Goal: Task Accomplishment & Management: Manage account settings

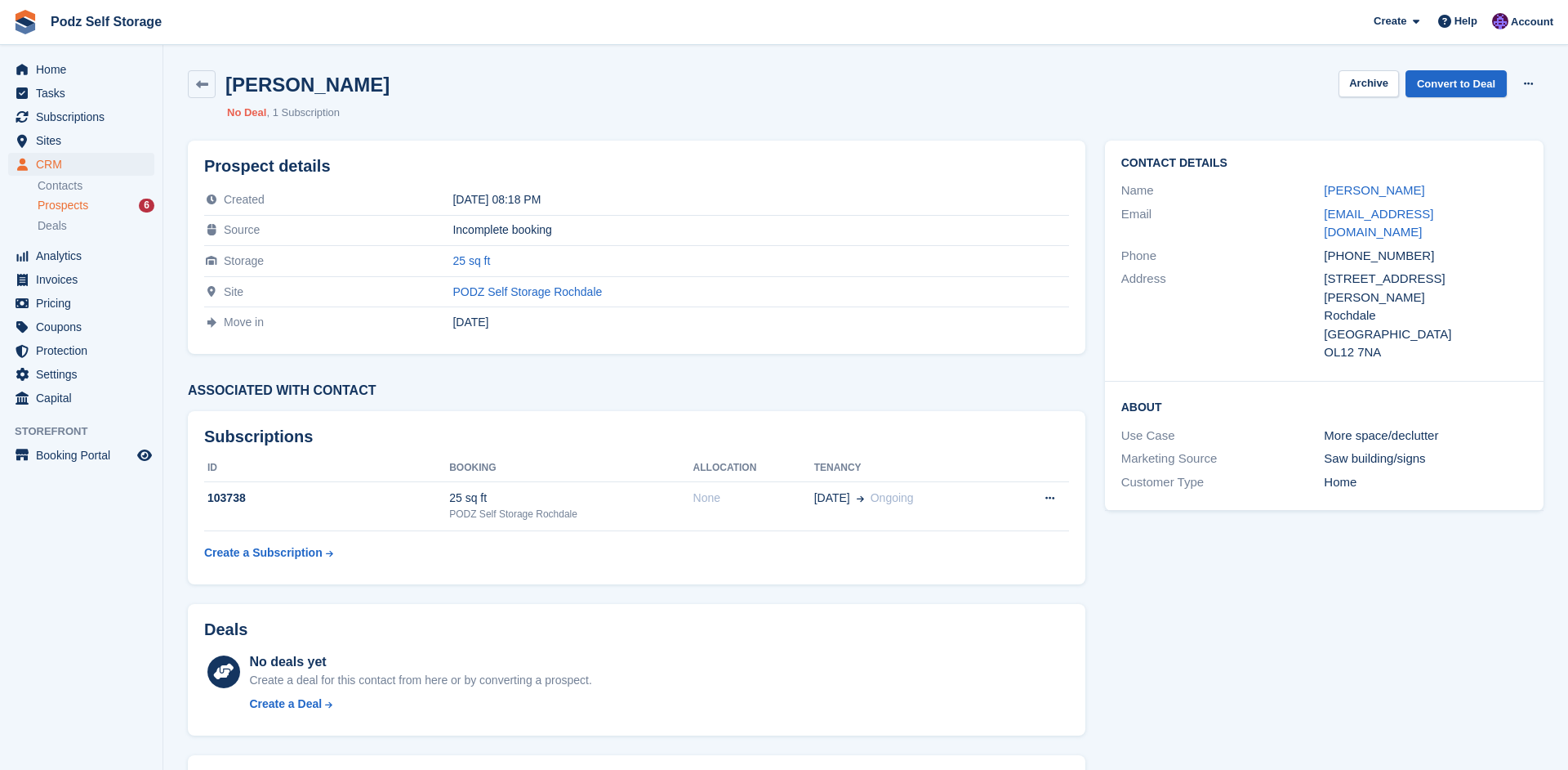
click at [799, 290] on div "PODZ Self Storage Rochdale" at bounding box center [760, 291] width 616 height 13
click at [1500, 124] on div "Jane Viney Archive Convert to Deal Delete prospect No Deal 1 Subscription" at bounding box center [865, 95] width 1375 height 70
click at [811, 46] on section "Jane Viney Archive Convert to Deal Delete prospect No Deal 1 Subscription Prosp…" at bounding box center [866, 455] width 1405 height 911
click at [192, 78] on link at bounding box center [202, 84] width 28 height 28
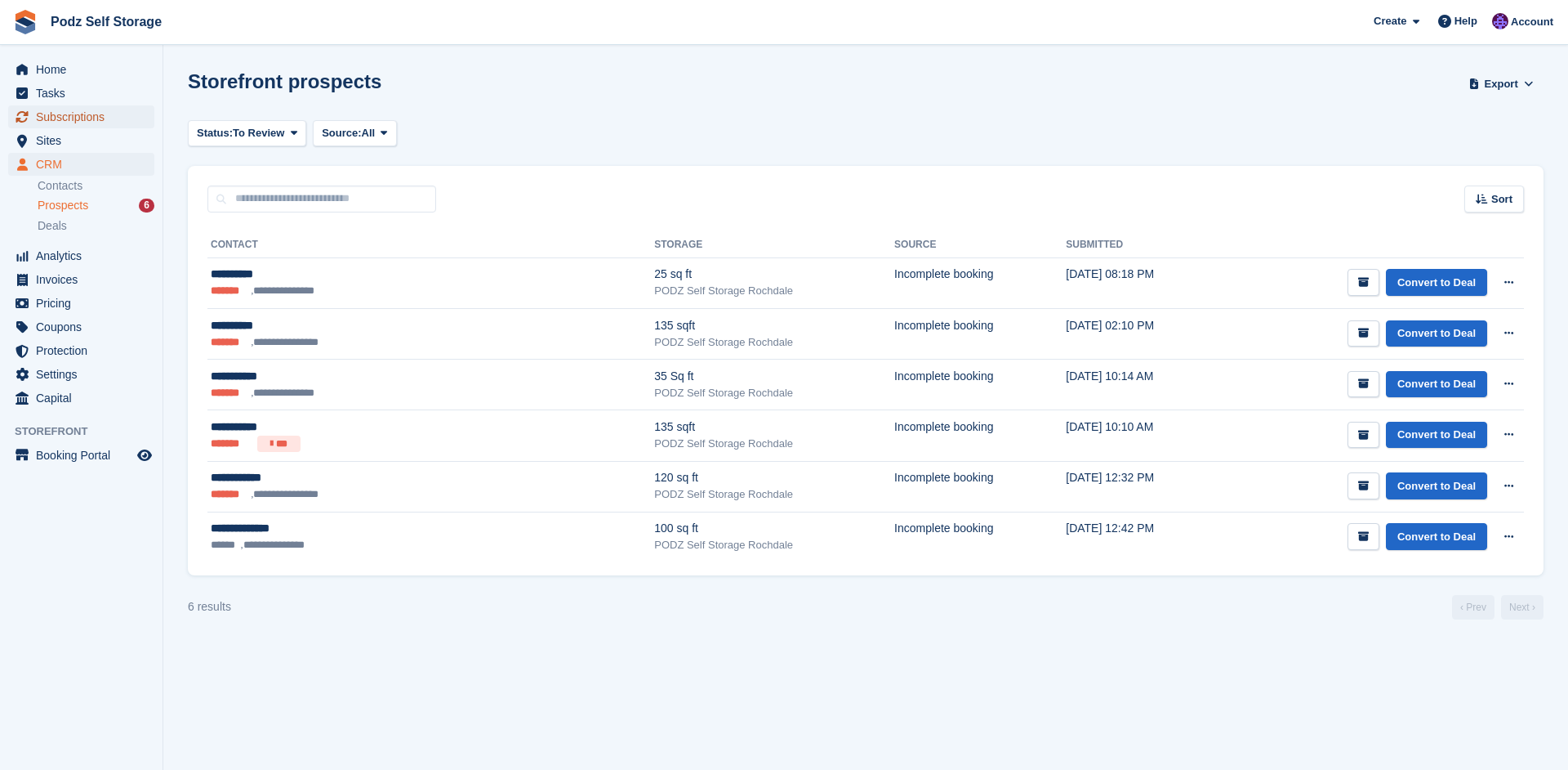
click at [123, 115] on span "Subscriptions" at bounding box center [85, 116] width 98 height 23
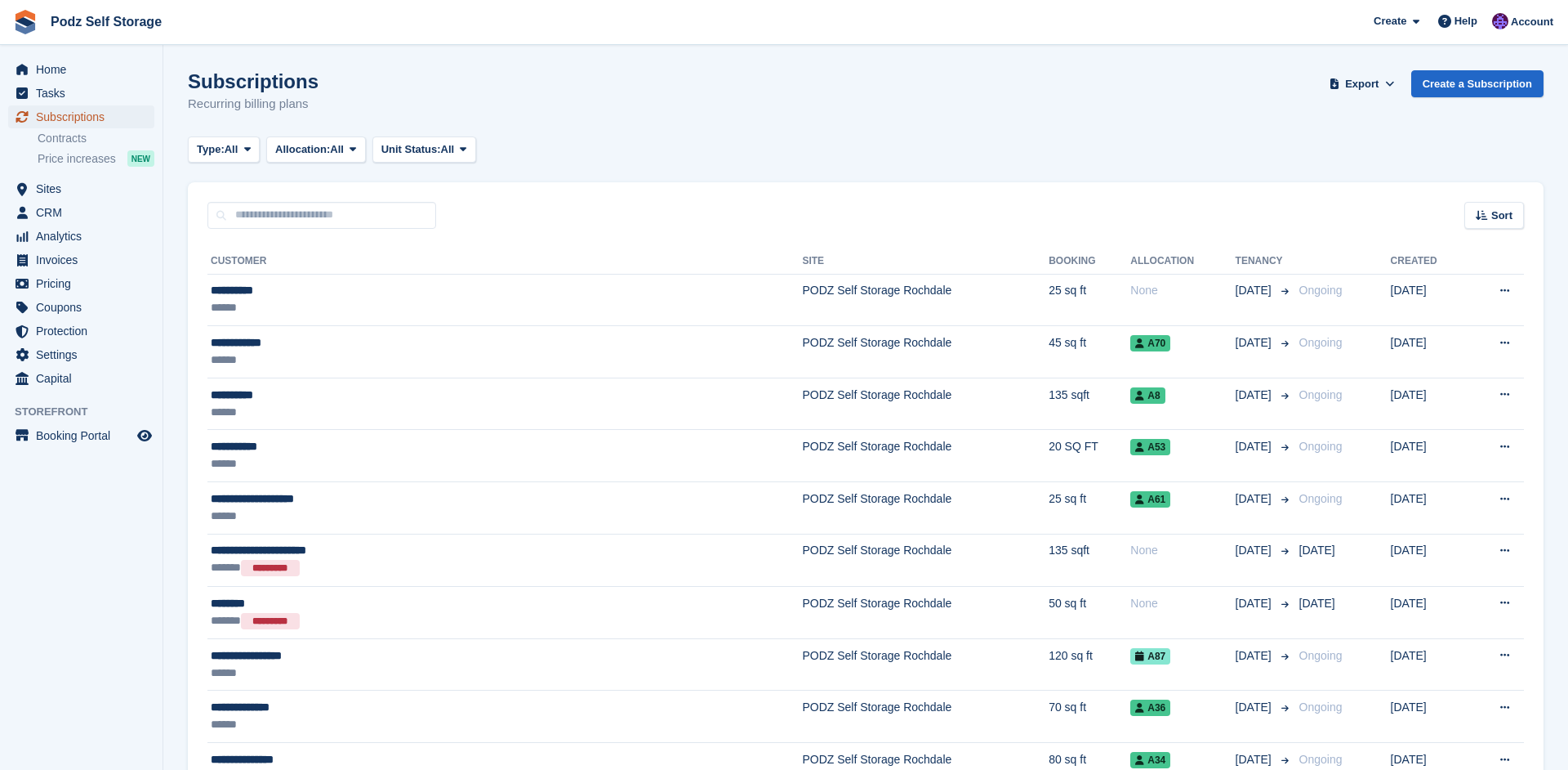
click at [108, 116] on span "Subscriptions" at bounding box center [85, 116] width 98 height 23
click at [270, 183] on div "Sort Sort by Customer name Date created Move in date Move out date Created (old…" at bounding box center [865, 206] width 1356 height 47
click at [302, 265] on th "Customer" at bounding box center [504, 262] width 595 height 26
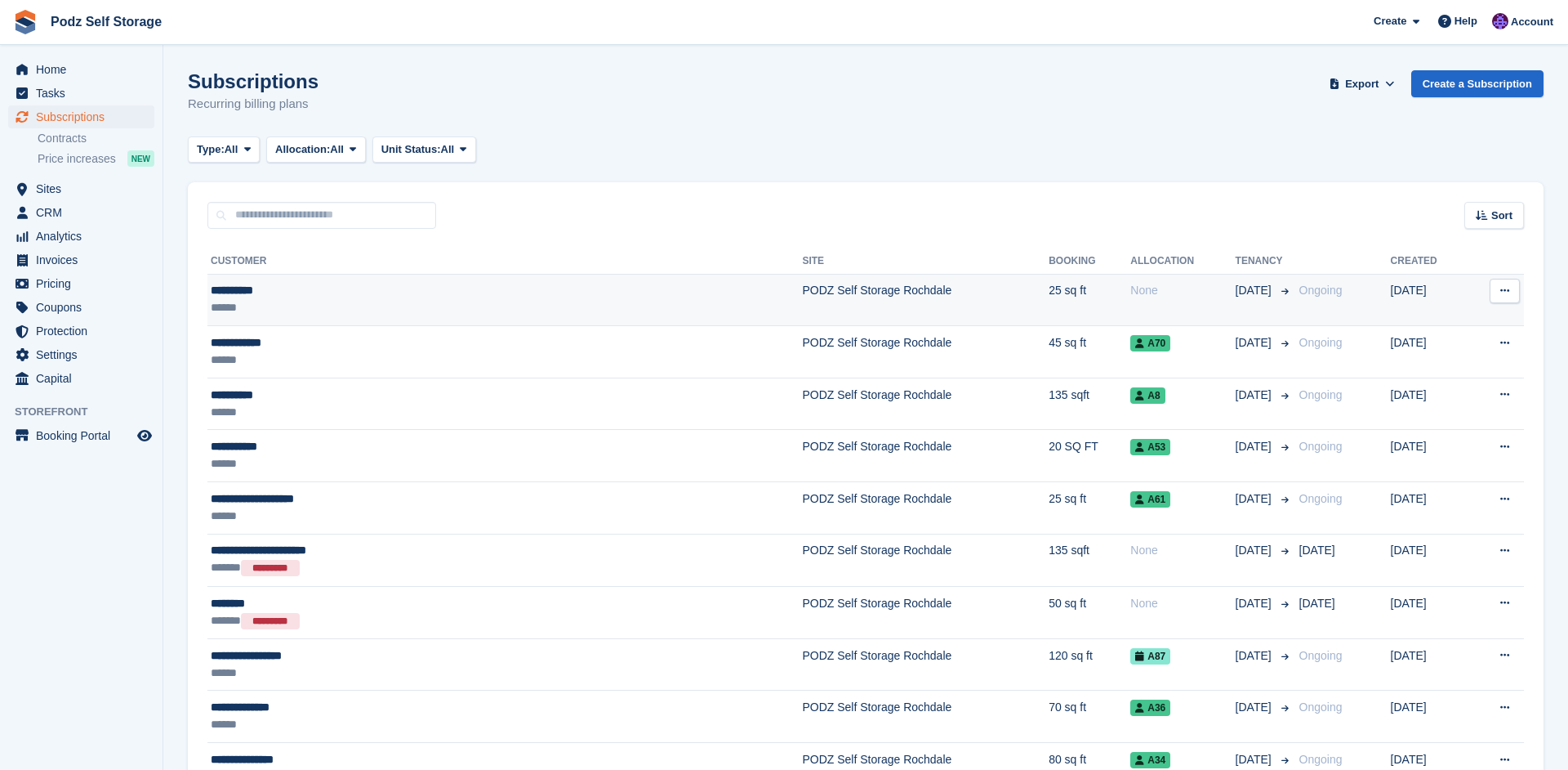
click at [296, 287] on div "**********" at bounding box center [389, 290] width 357 height 17
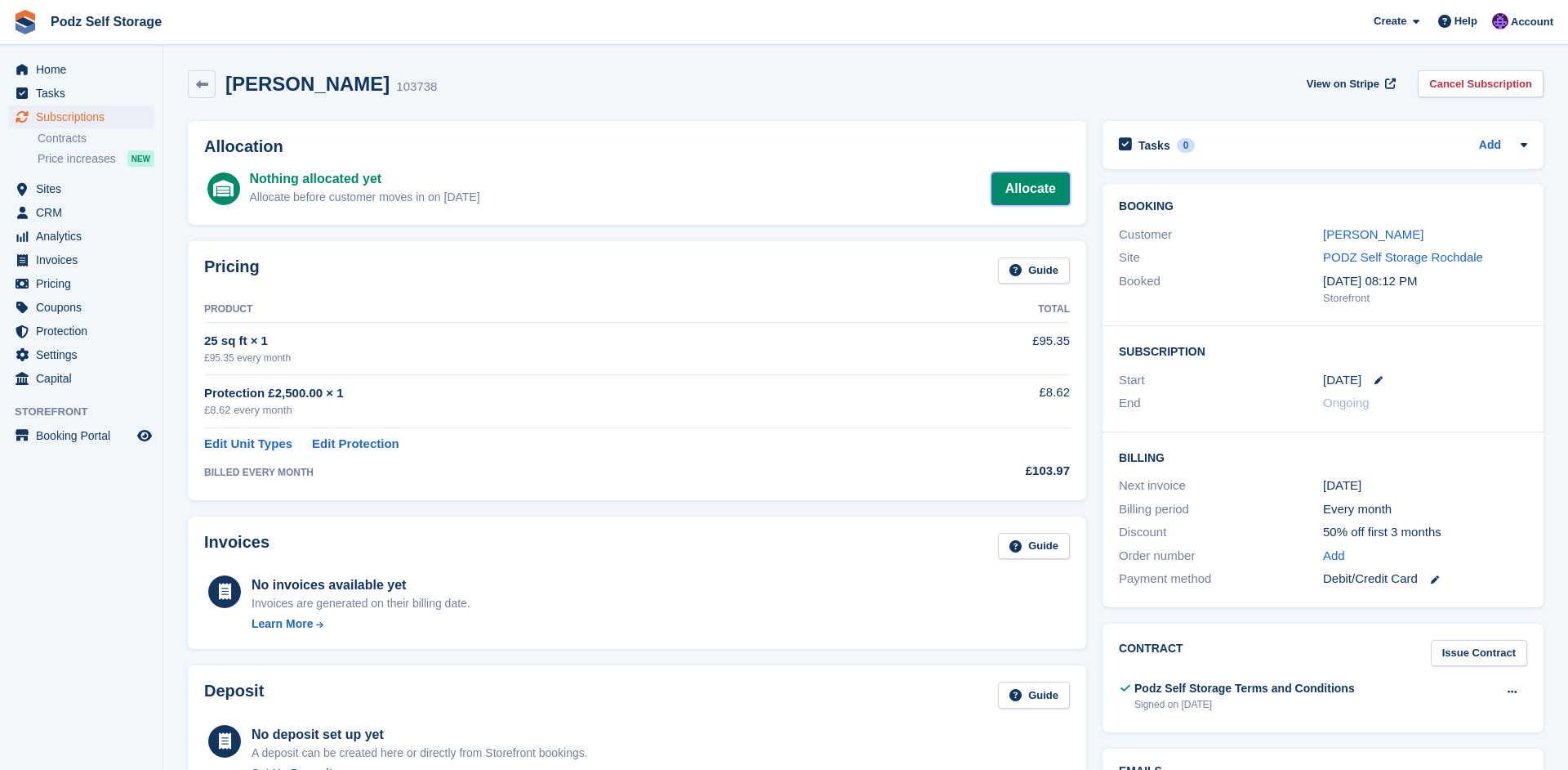
click at [1017, 186] on link "Allocate" at bounding box center [1031, 188] width 78 height 33
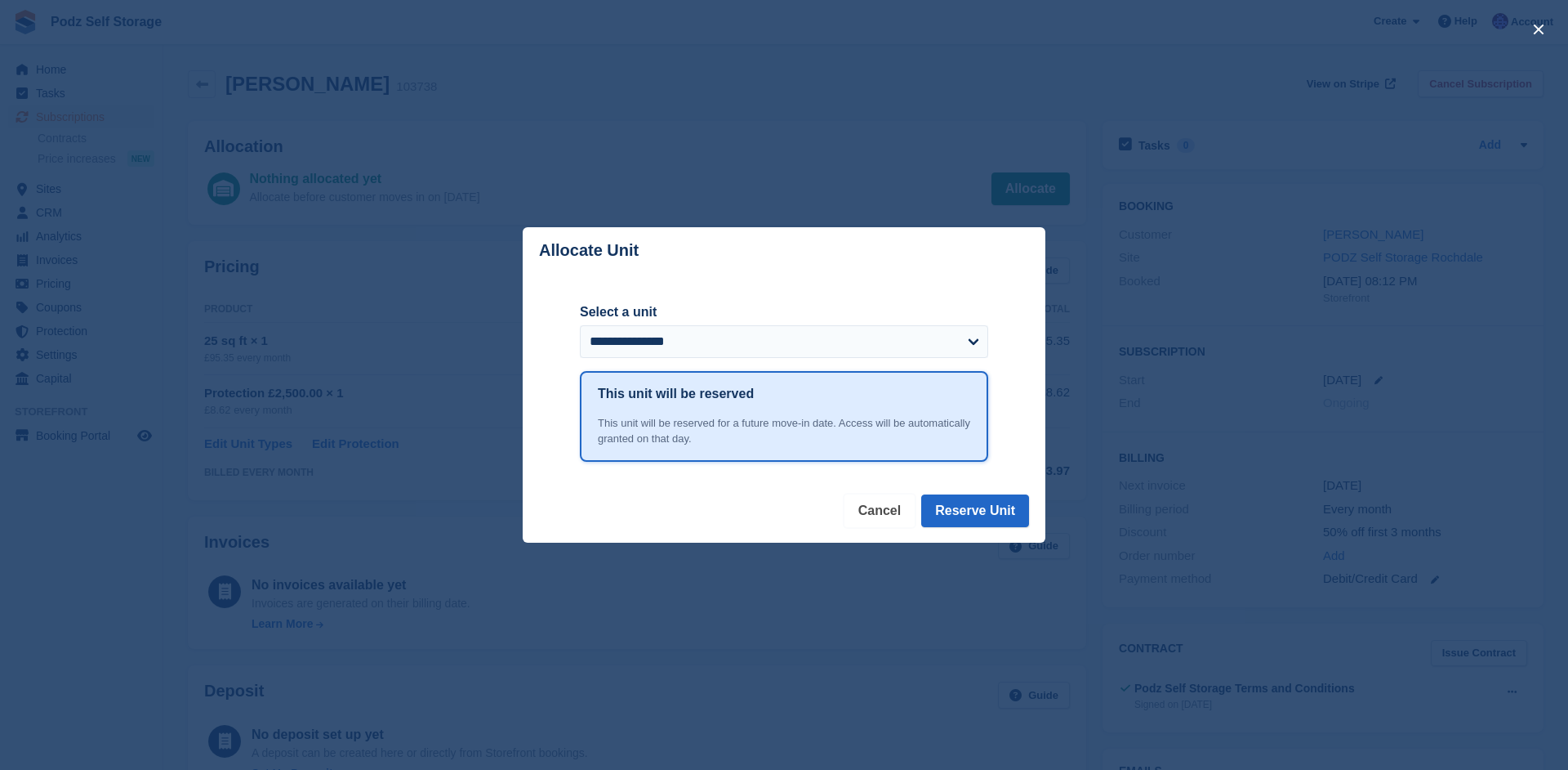
drag, startPoint x: 899, startPoint y: 518, endPoint x: 896, endPoint y: 400, distance: 118.0
click at [896, 399] on div "**********" at bounding box center [784, 385] width 523 height 315
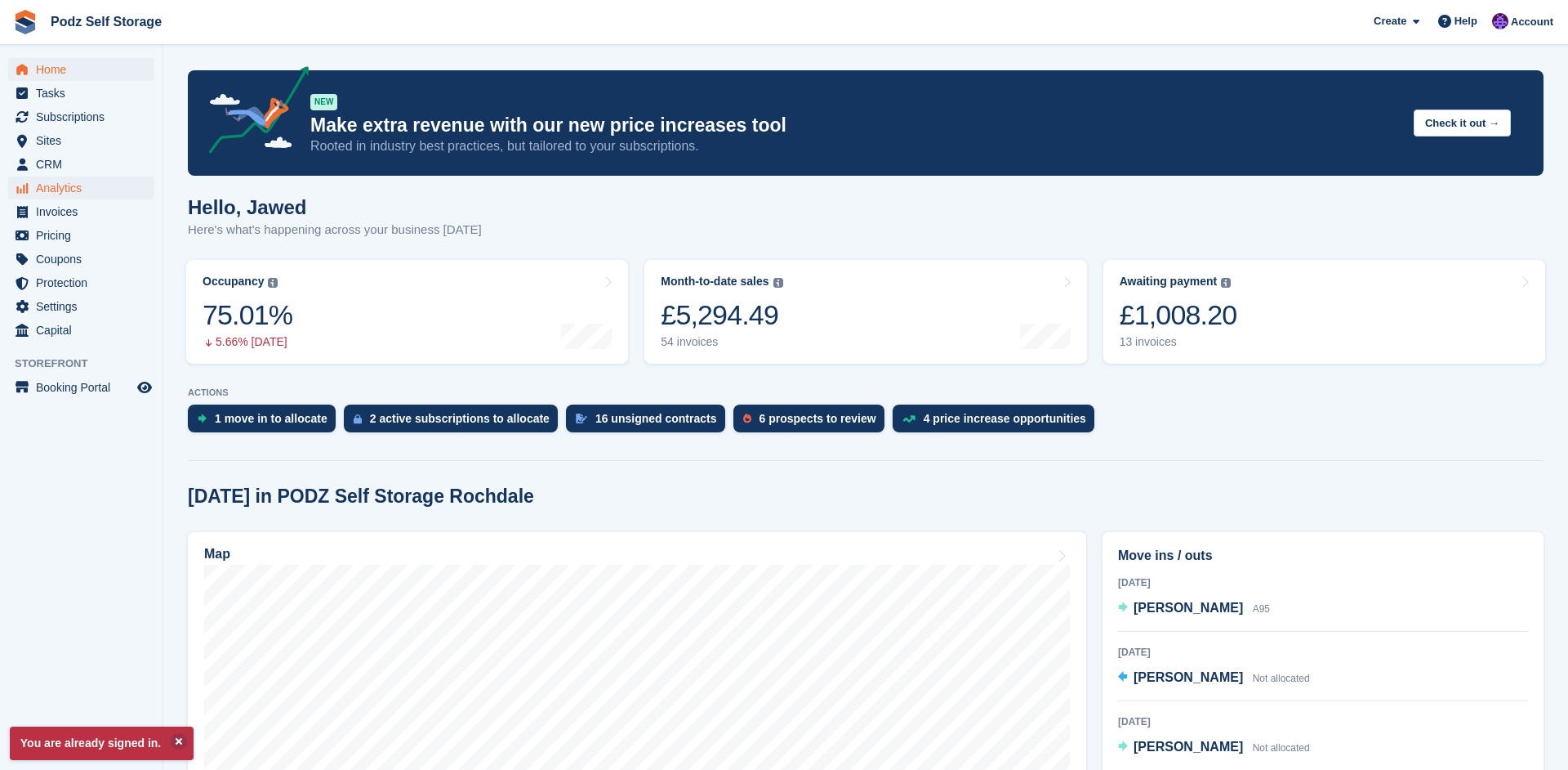
scroll to position [236, 0]
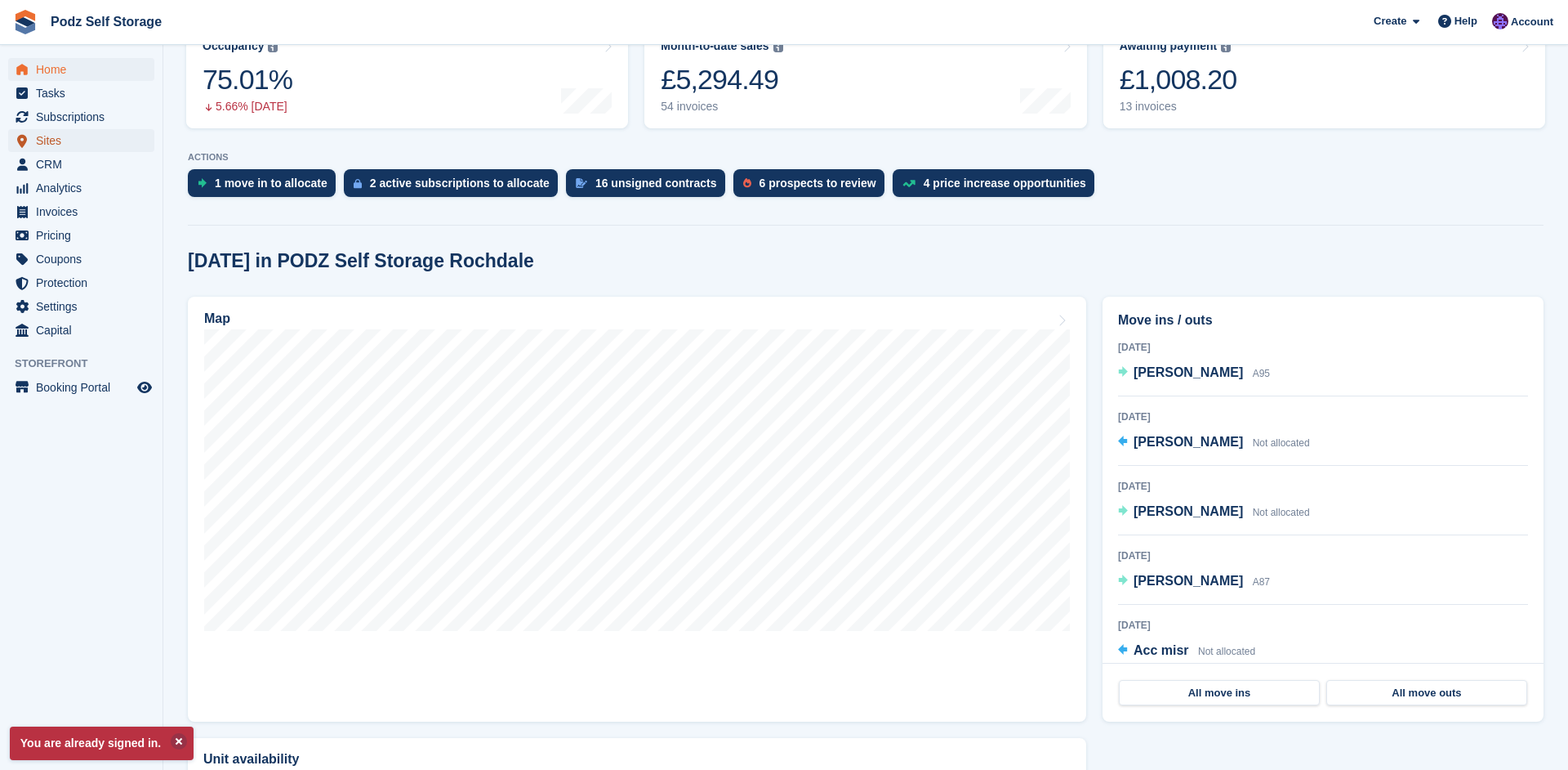
click at [105, 145] on span "Sites" at bounding box center [85, 141] width 98 height 23
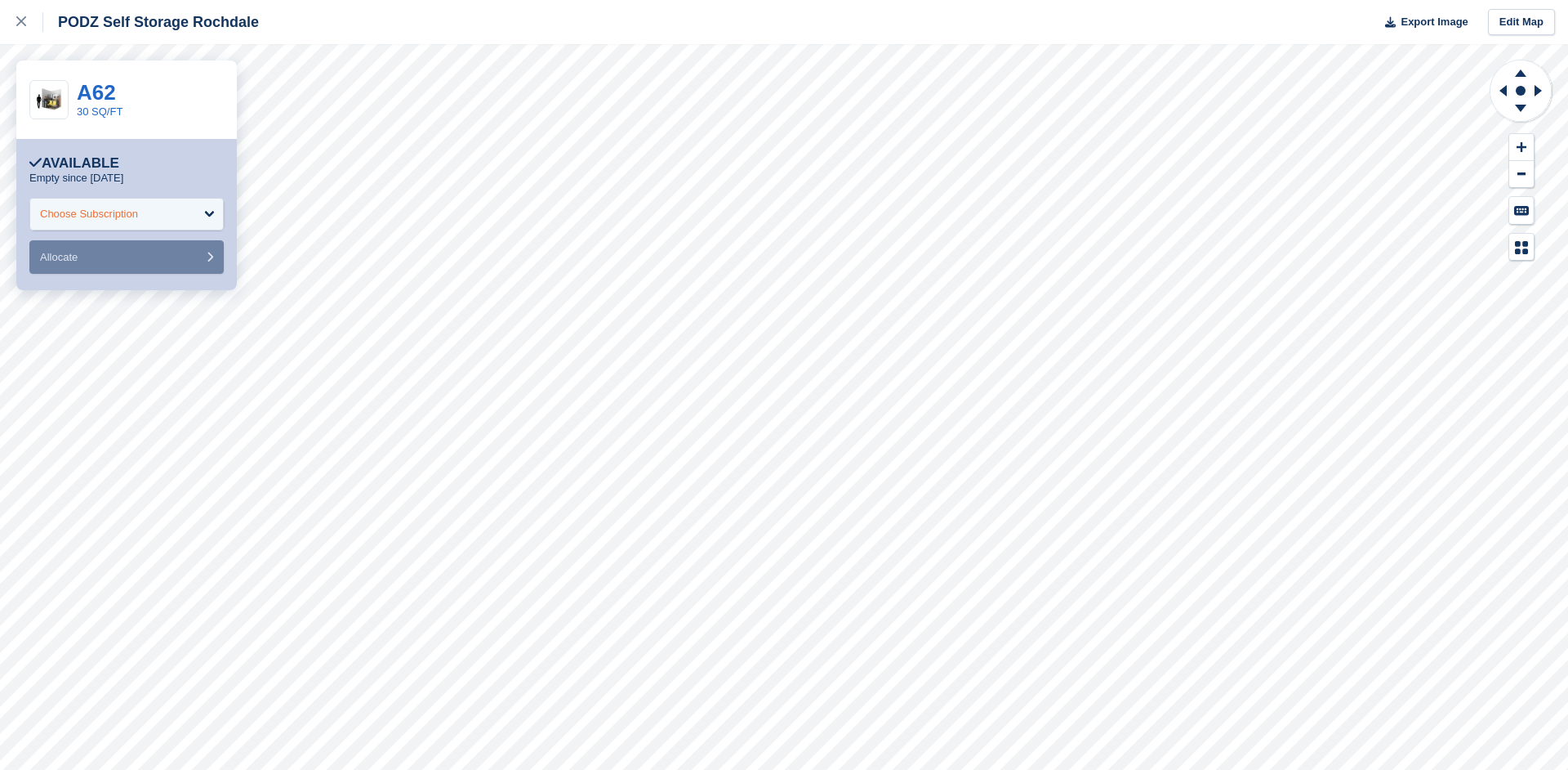
click at [138, 210] on div "Choose Subscription" at bounding box center [88, 214] width 98 height 17
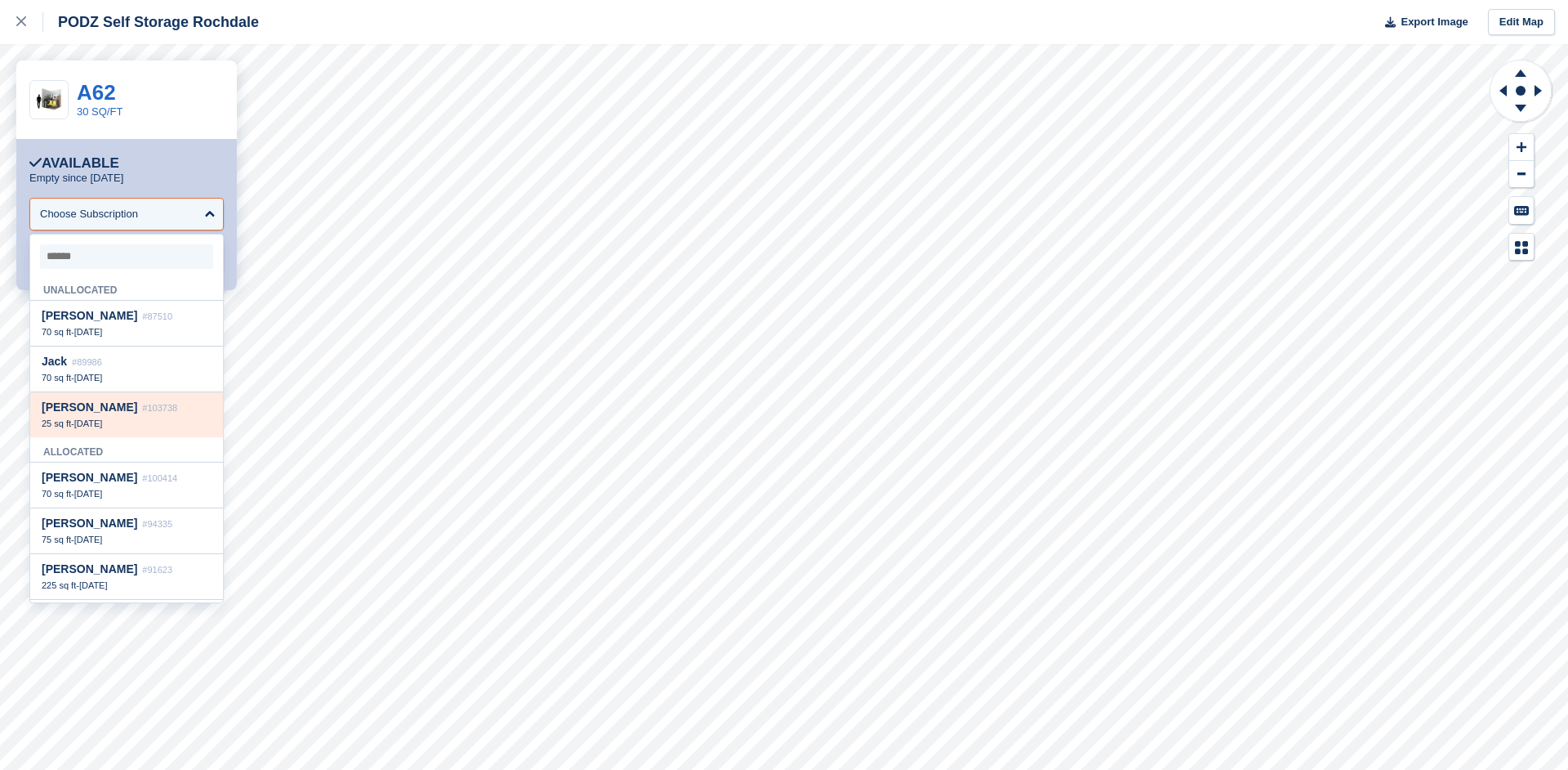
click at [145, 414] on div "Jane Viney #103738" at bounding box center [127, 407] width 170 height 14
select select "******"
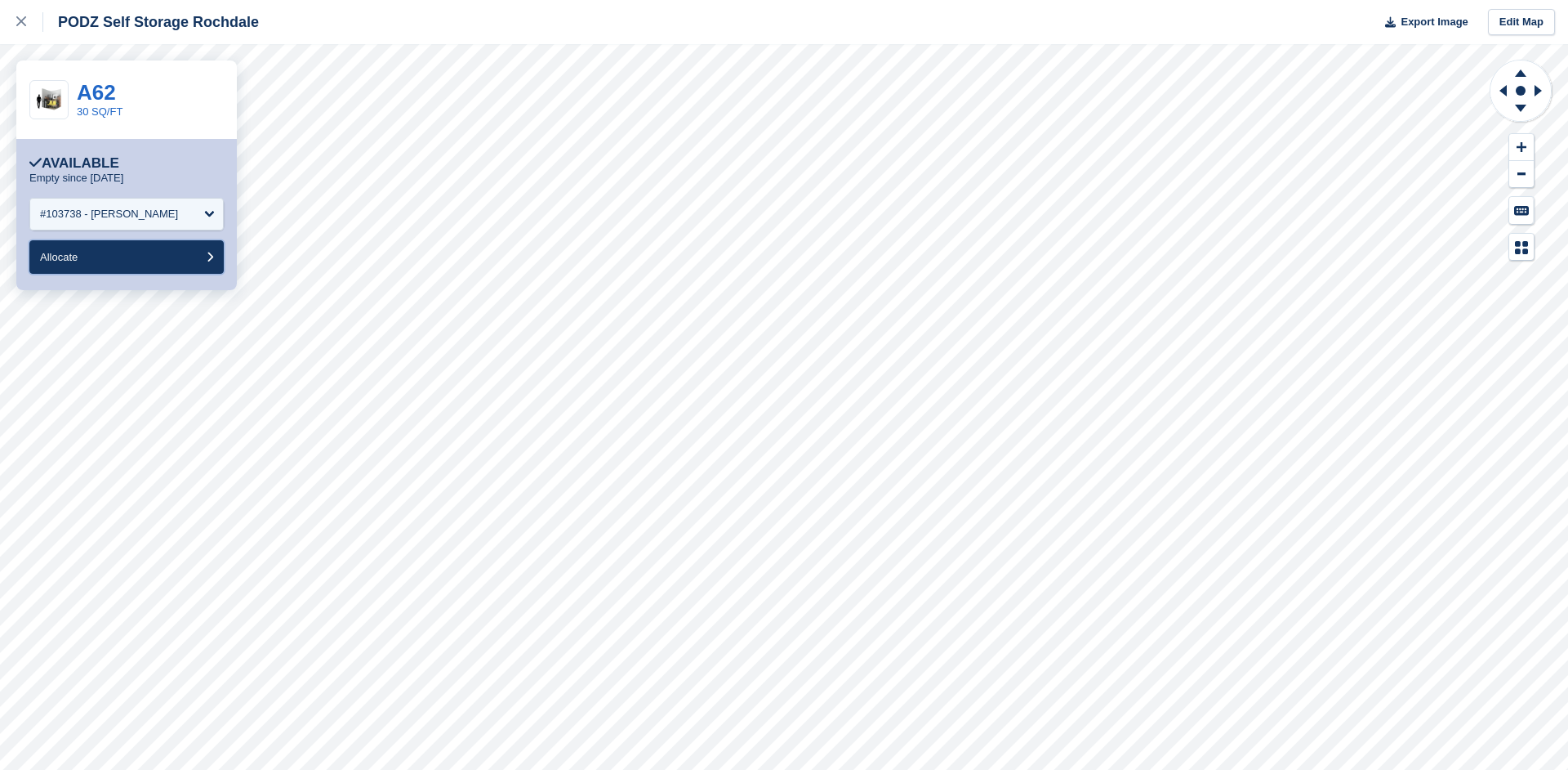
drag, startPoint x: 186, startPoint y: 257, endPoint x: 194, endPoint y: 143, distance: 114.3
click at [194, 143] on div "**********" at bounding box center [127, 214] width 221 height 151
click at [165, 263] on button "Allocate" at bounding box center [127, 257] width 194 height 34
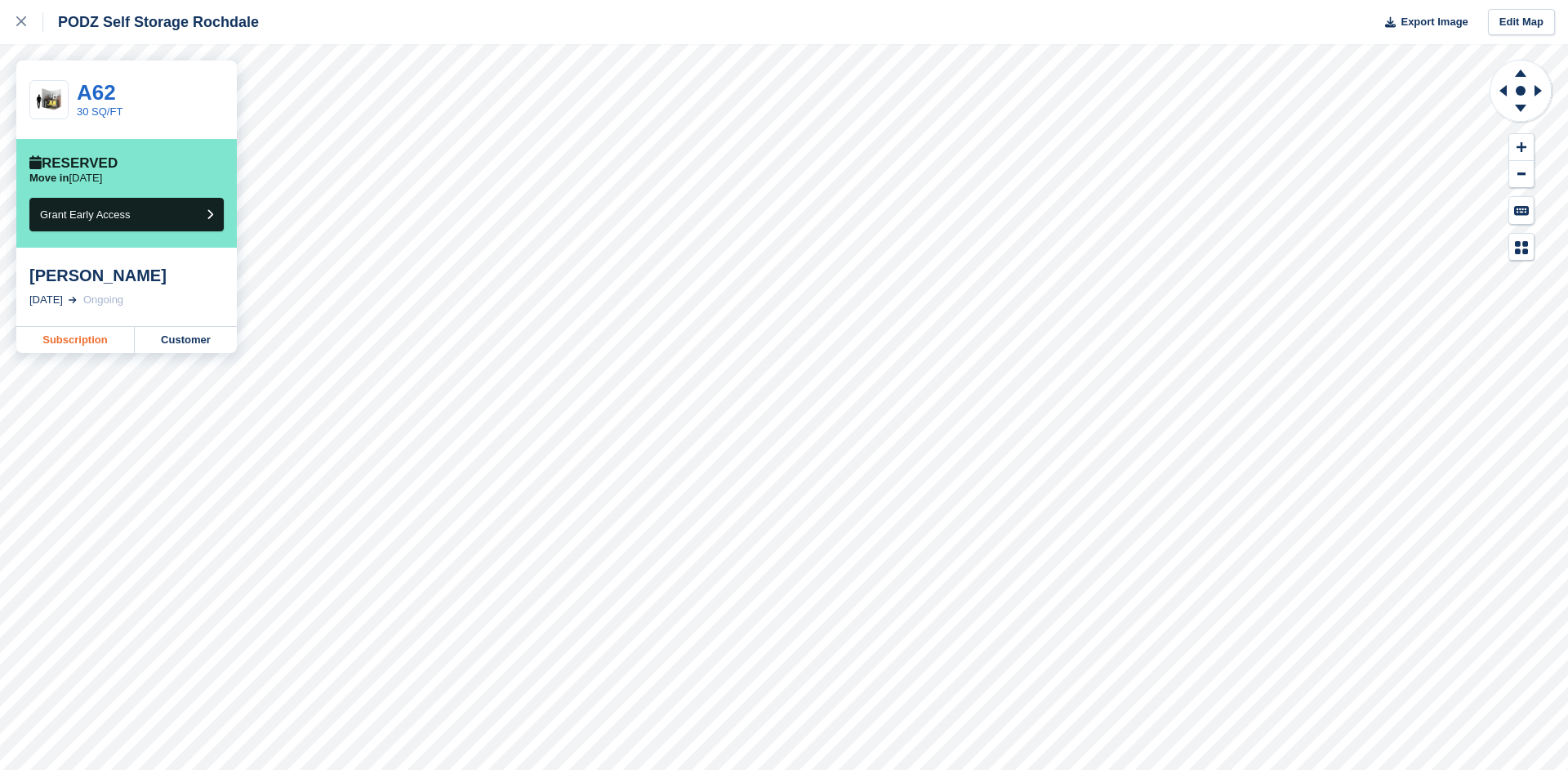
click at [104, 335] on link "Subscription" at bounding box center [75, 340] width 118 height 26
click at [111, 337] on link "Subscription" at bounding box center [75, 340] width 118 height 26
click at [876, 41] on div "PODZ Self Storage Rochdale Export Image Edit Map" at bounding box center [784, 21] width 1568 height 44
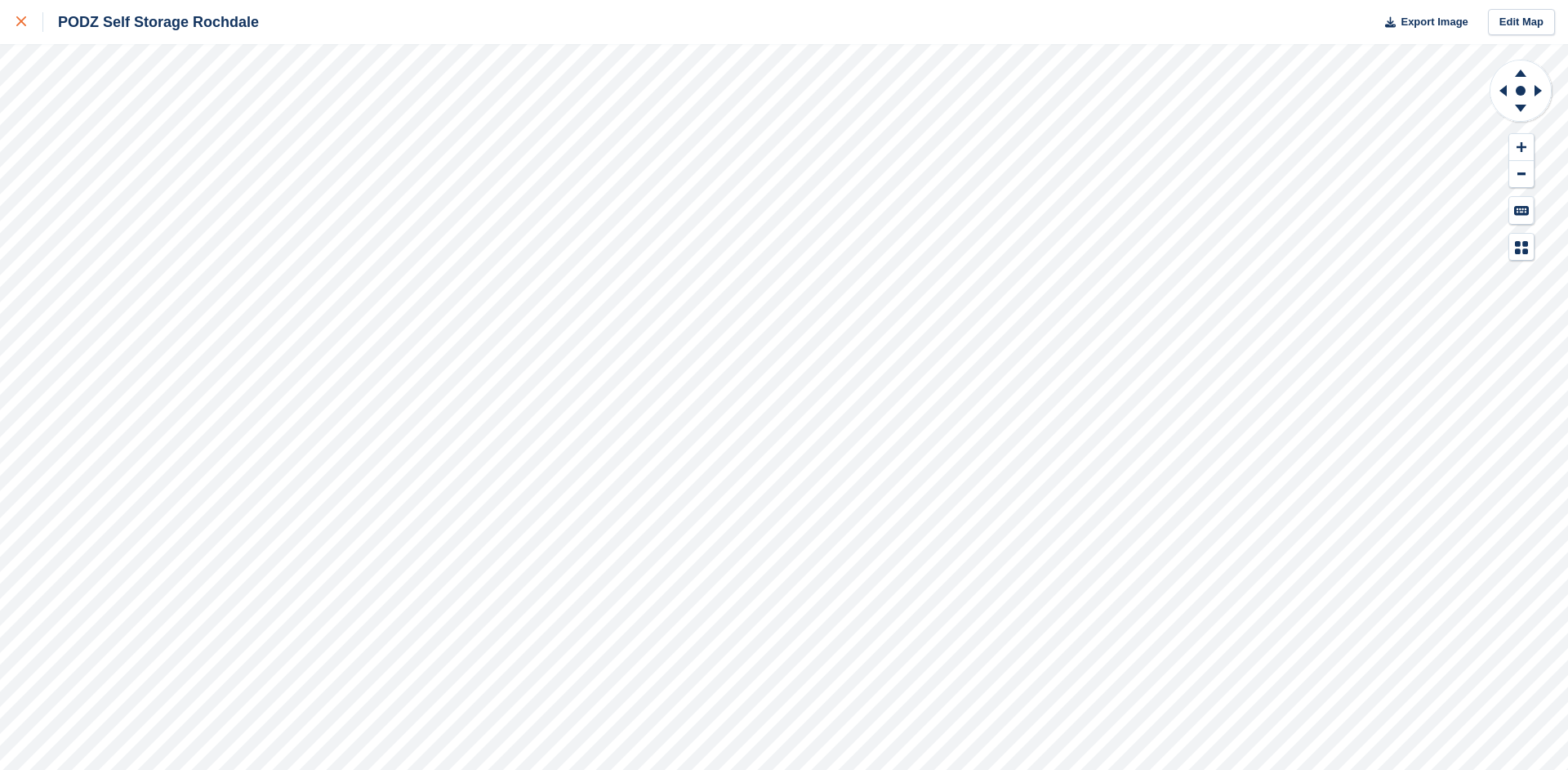
click at [34, 23] on div at bounding box center [30, 21] width 27 height 20
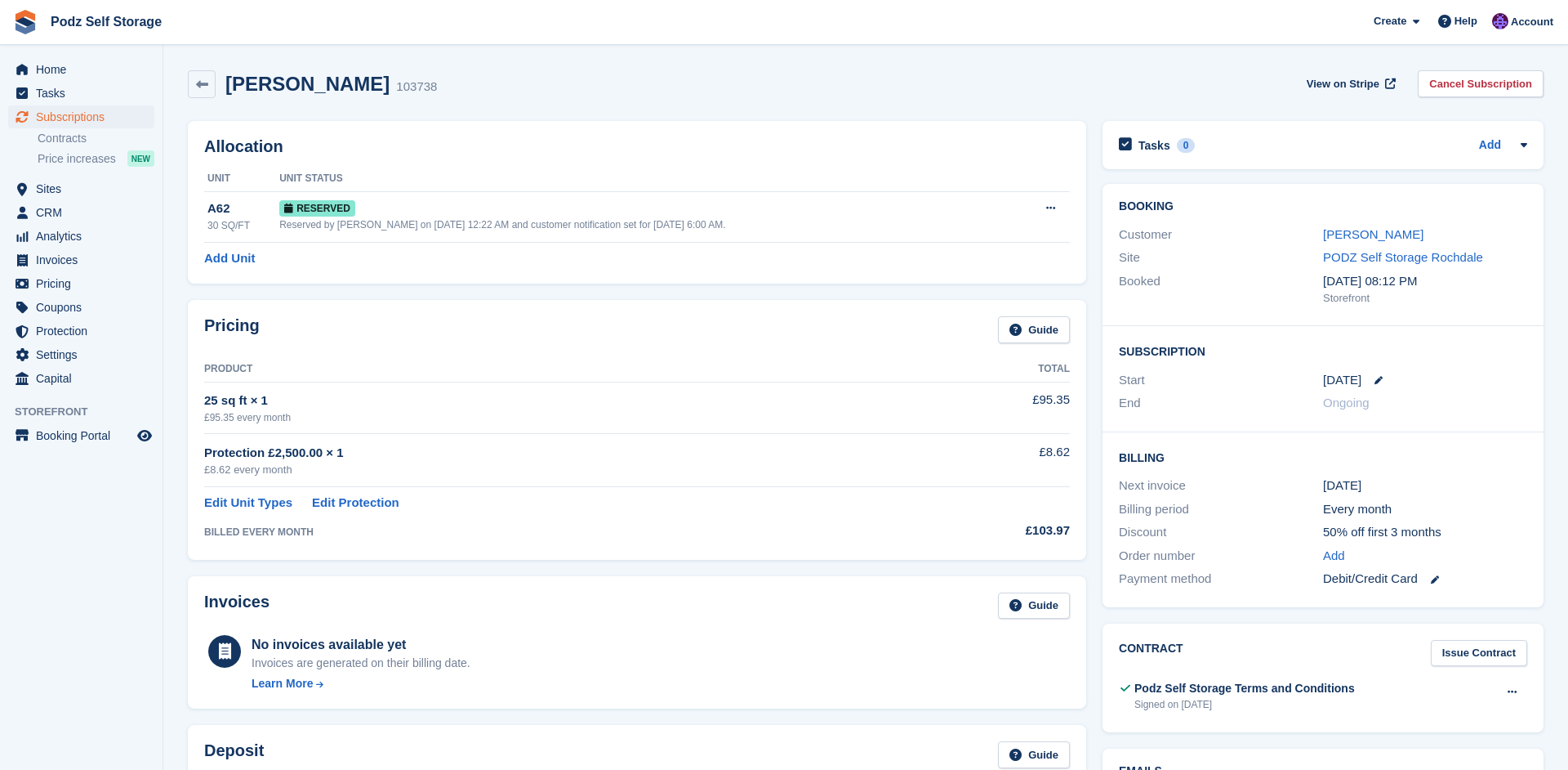
click at [914, 110] on div "[PERSON_NAME] 103738 View on Stripe Cancel Subscription" at bounding box center [865, 88] width 1373 height 50
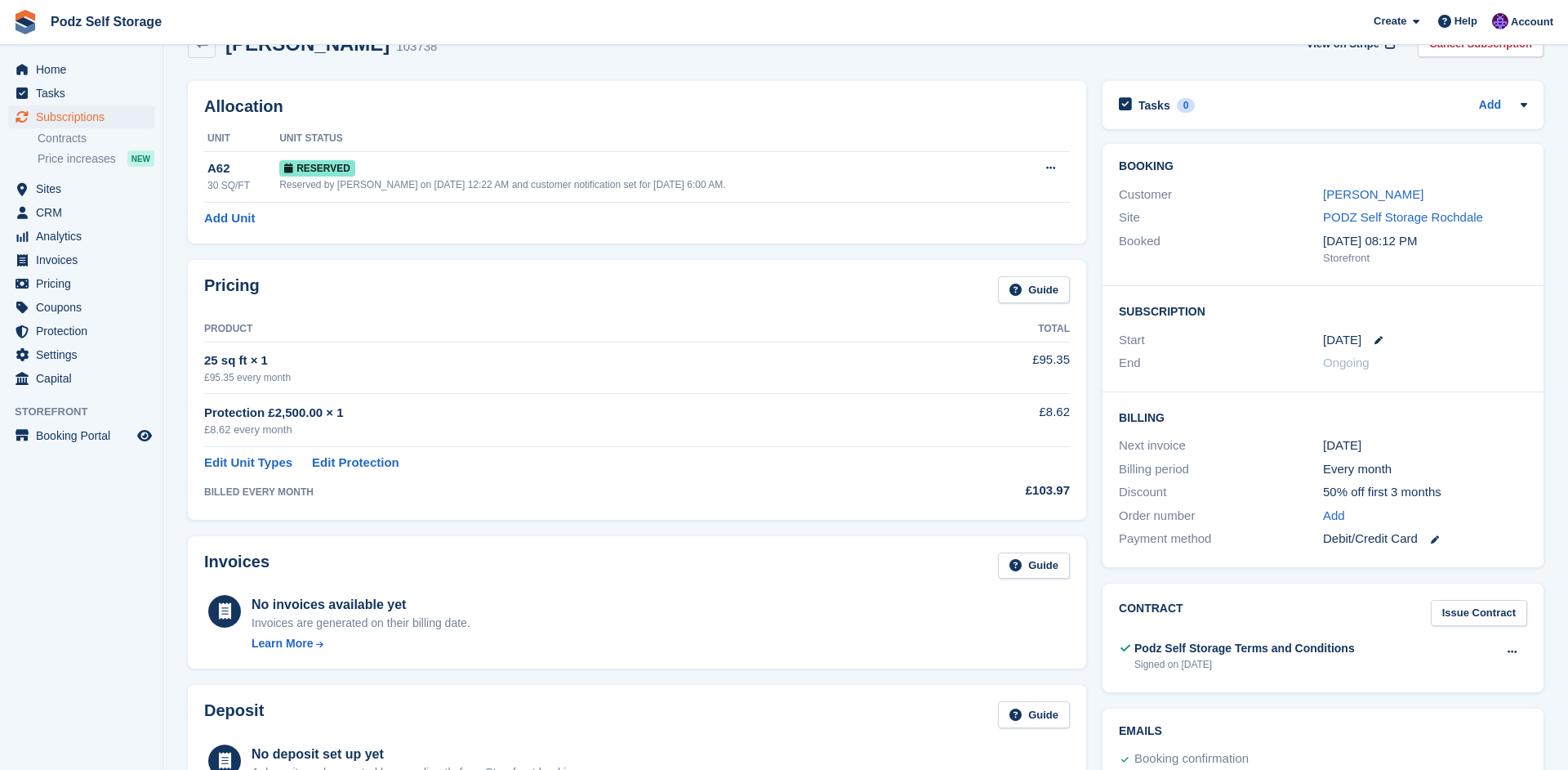
scroll to position [41, 0]
click at [945, 324] on th "Total" at bounding box center [990, 329] width 160 height 26
click at [261, 471] on link "Edit Unit Types" at bounding box center [248, 462] width 88 height 19
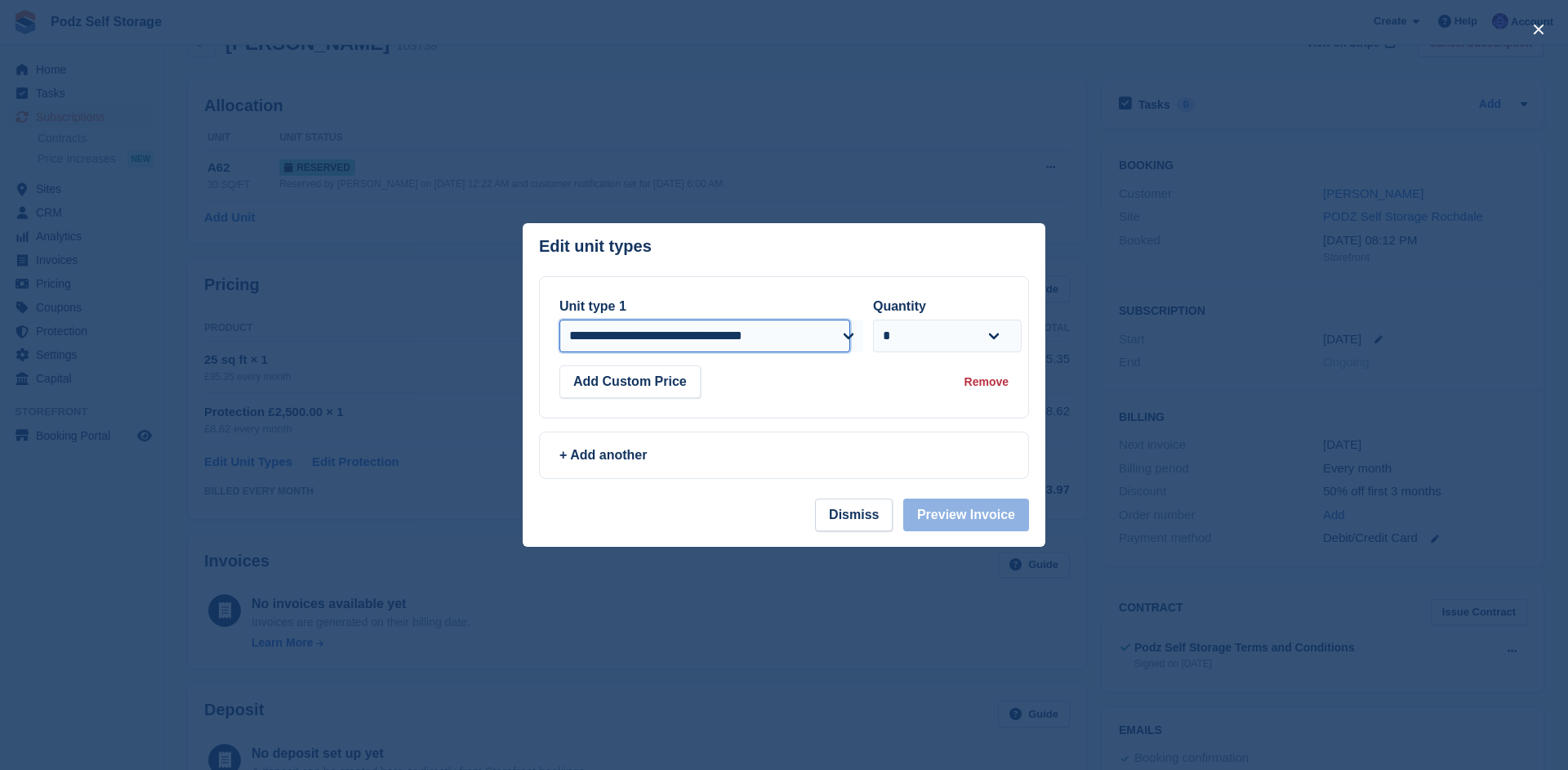
click at [559, 319] on select "**********" at bounding box center [704, 335] width 290 height 33
select select "*****"
click option "**********" at bounding box center [0, 0] width 0 height 0
click at [938, 518] on button "Preview Invoice" at bounding box center [966, 514] width 126 height 33
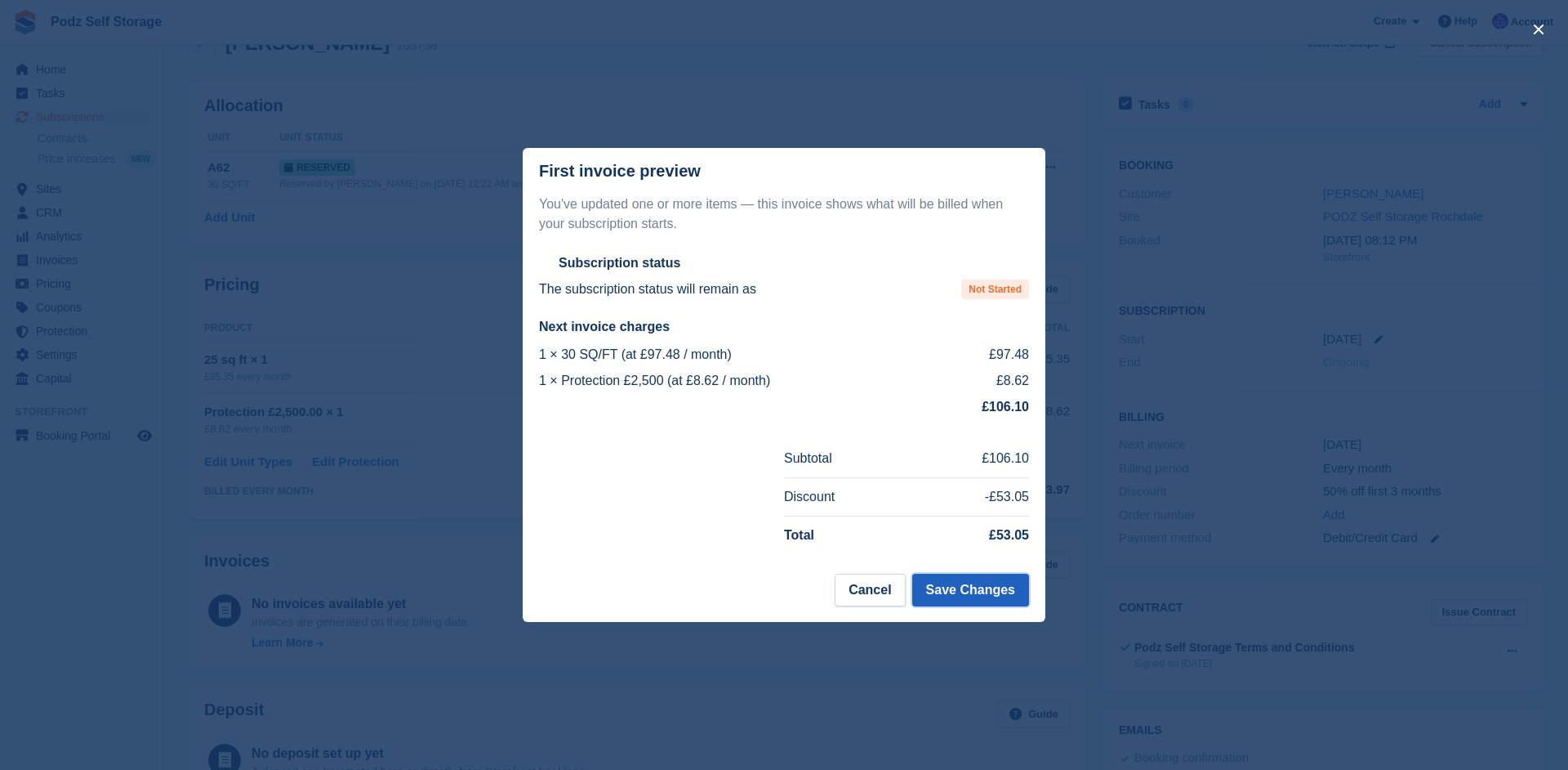
click at [927, 597] on button "Save Changes" at bounding box center [971, 589] width 117 height 33
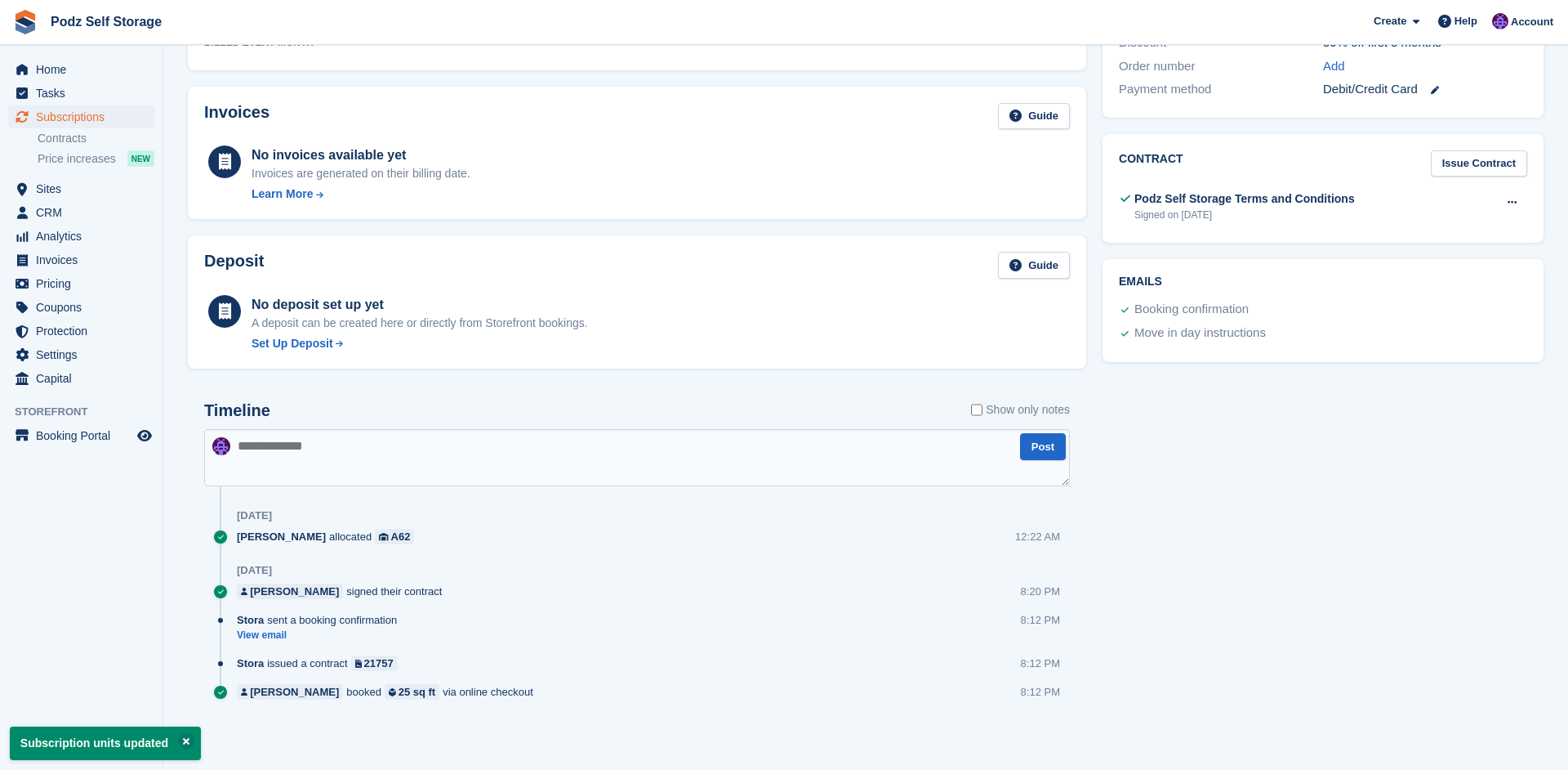
scroll to position [0, 0]
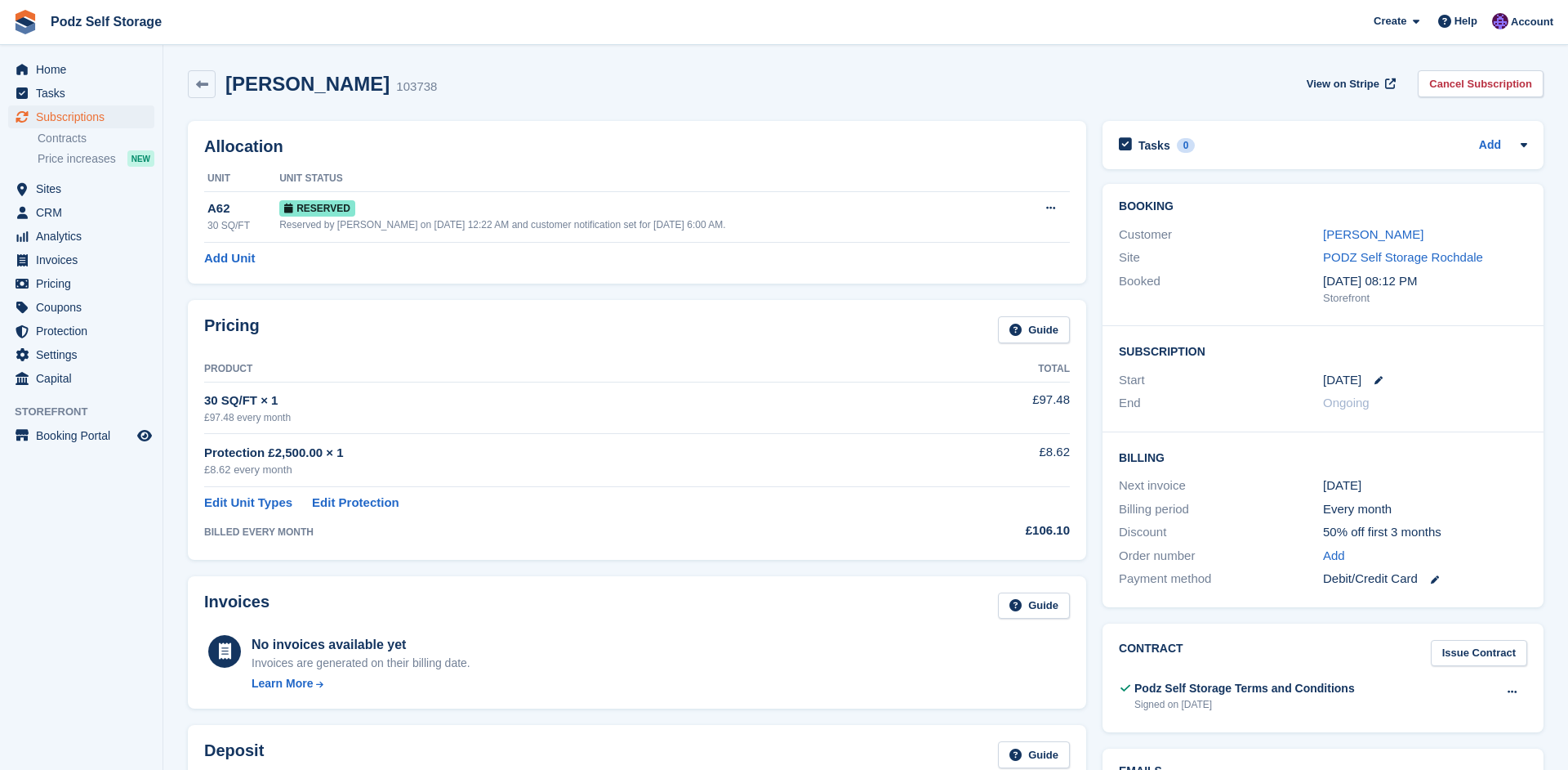
drag, startPoint x: 868, startPoint y: 752, endPoint x: 197, endPoint y: 178, distance: 883.0
click at [197, 178] on div "Allocation Unit Unit Status A62 30 SQ/FT Reserved Reserved by Jawed Chowdhary o…" at bounding box center [637, 202] width 898 height 163
click at [100, 184] on span "Sites" at bounding box center [85, 188] width 98 height 23
drag, startPoint x: 197, startPoint y: 178, endPoint x: 1367, endPoint y: 379, distance: 1187.1
click at [1367, 379] on div "Start 18 Sep" at bounding box center [1322, 380] width 409 height 23
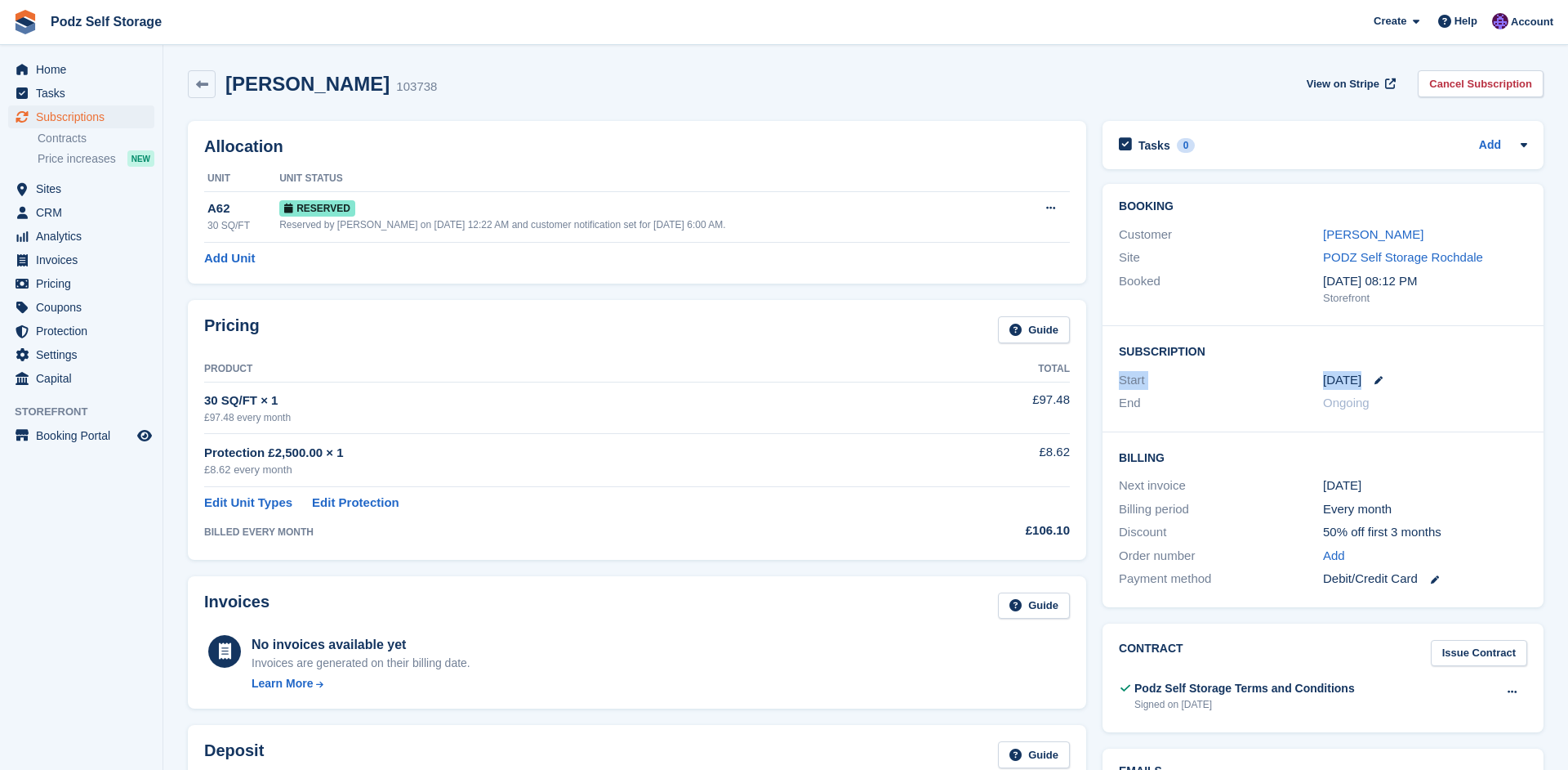
copy div "Start 18 Sep"
click at [792, 97] on div "Jane Viney 103738 View on Stripe Cancel Subscription" at bounding box center [865, 84] width 1356 height 28
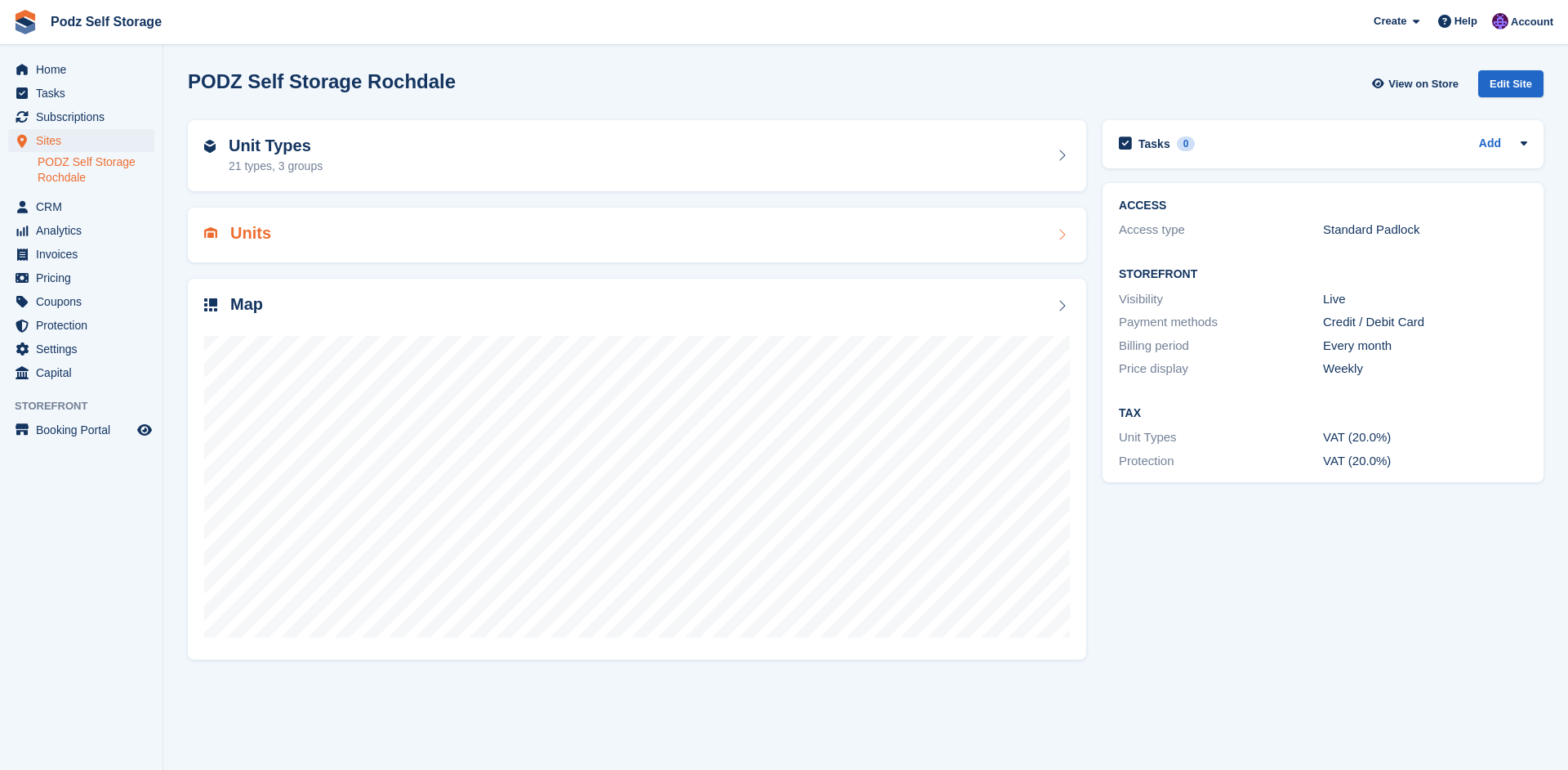
click at [434, 233] on div "Units" at bounding box center [637, 235] width 865 height 22
